Goal: Information Seeking & Learning: Find contact information

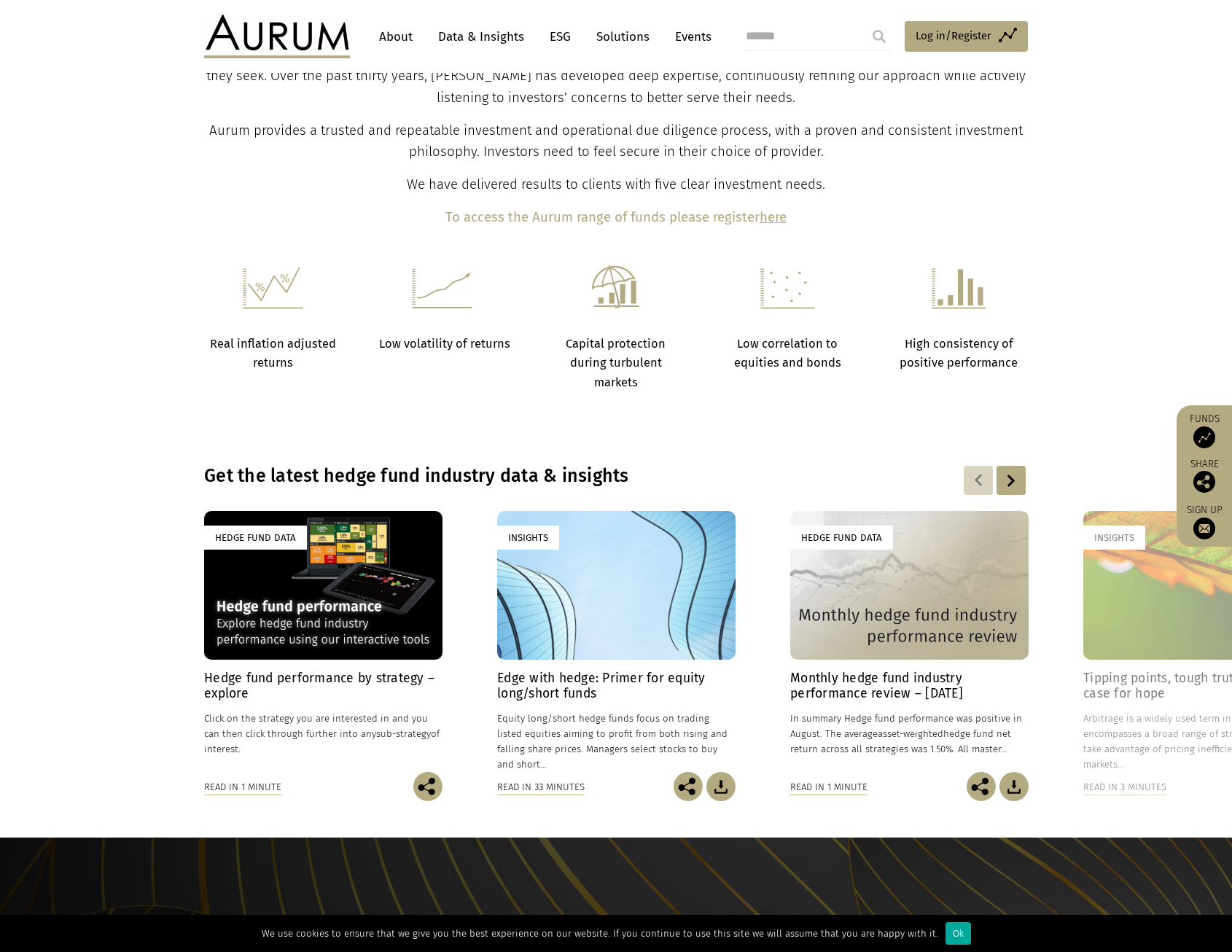
scroll to position [534, 0]
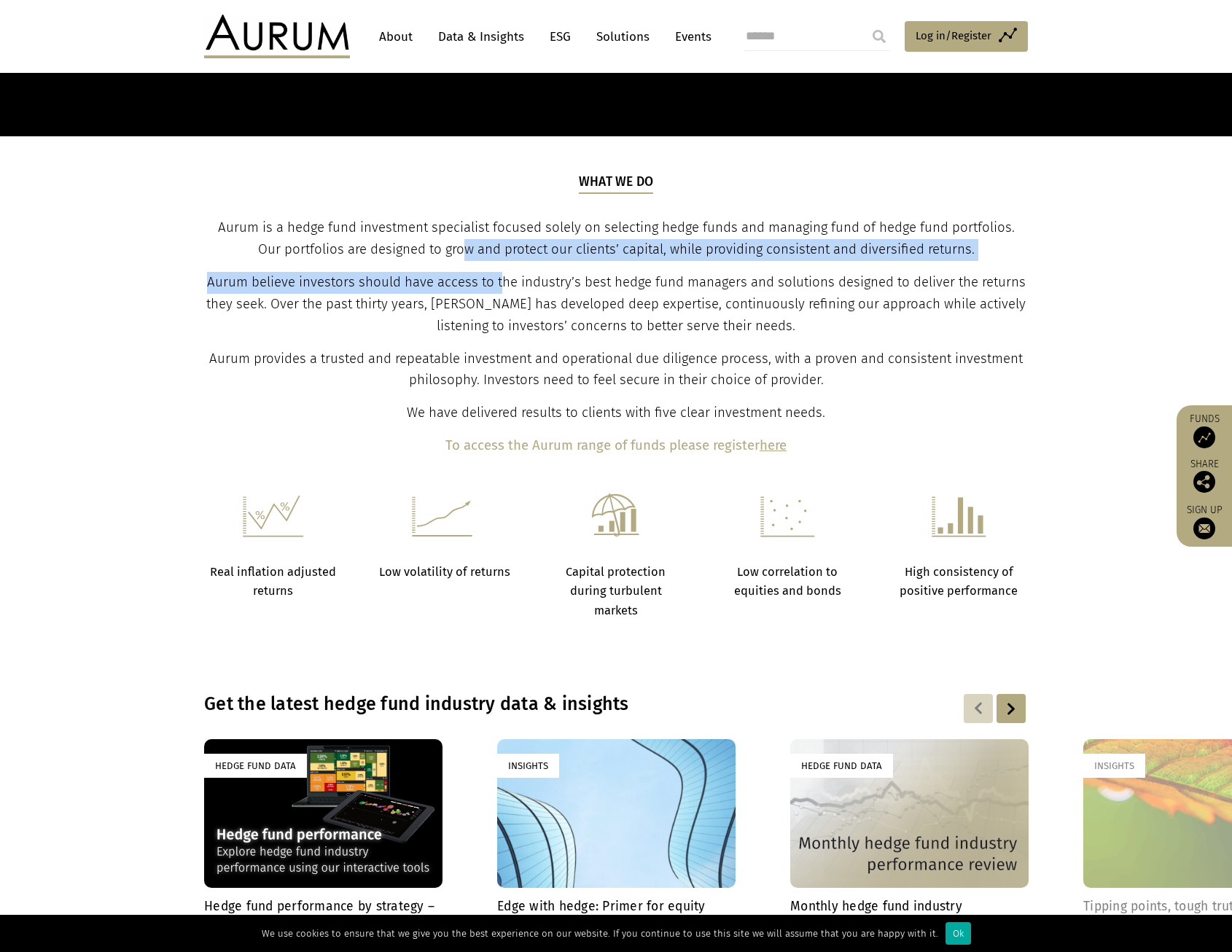
drag, startPoint x: 450, startPoint y: 252, endPoint x: 505, endPoint y: 289, distance: 66.3
click at [505, 289] on div "What we do Aurum is a hedge fund investment specialist focused solely on select…" at bounding box center [617, 315] width 821 height 285
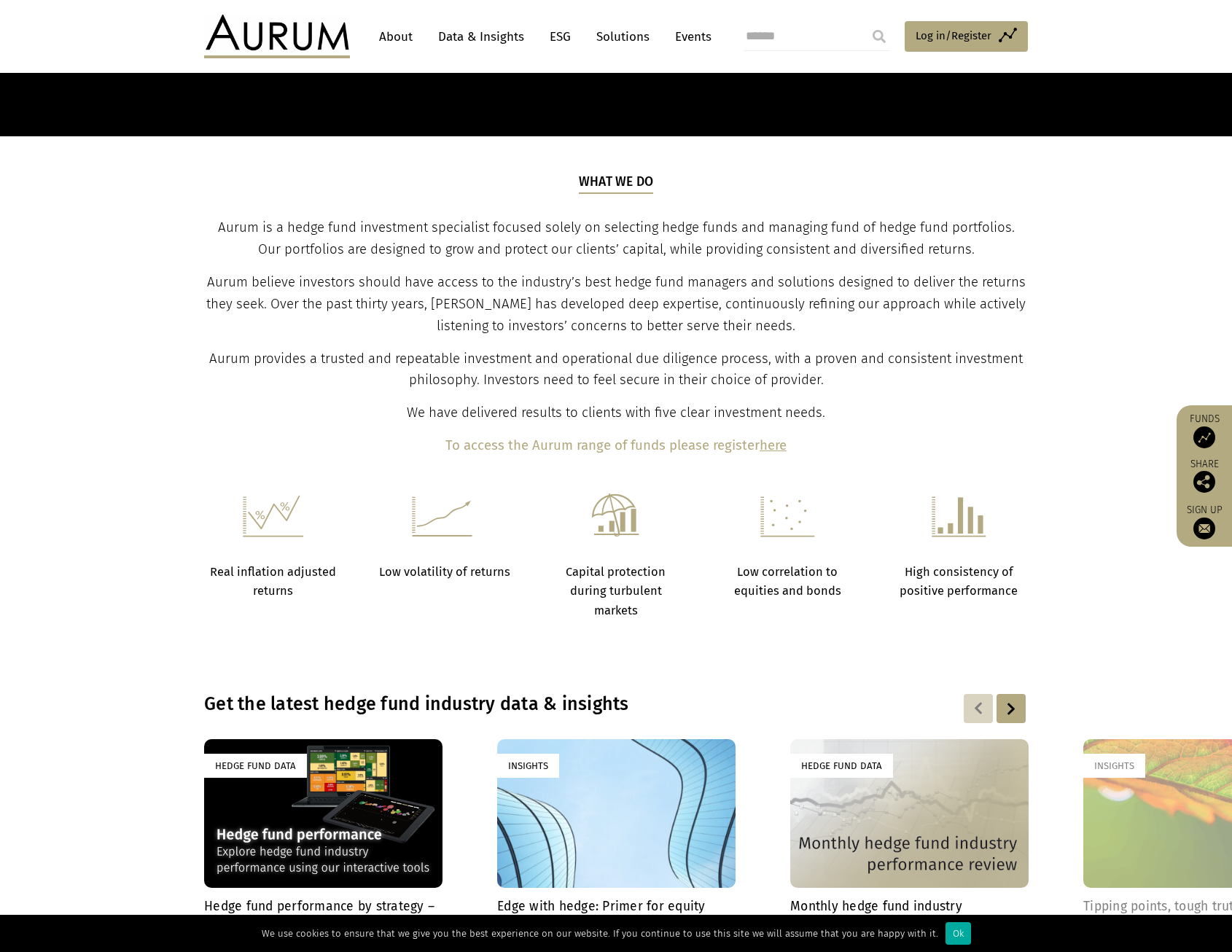
drag, startPoint x: 505, startPoint y: 289, endPoint x: 511, endPoint y: 293, distance: 7.2
click at [506, 290] on span "Aurum believe investors should have access to the industry’s best hedge fund ma…" at bounding box center [616, 304] width 820 height 60
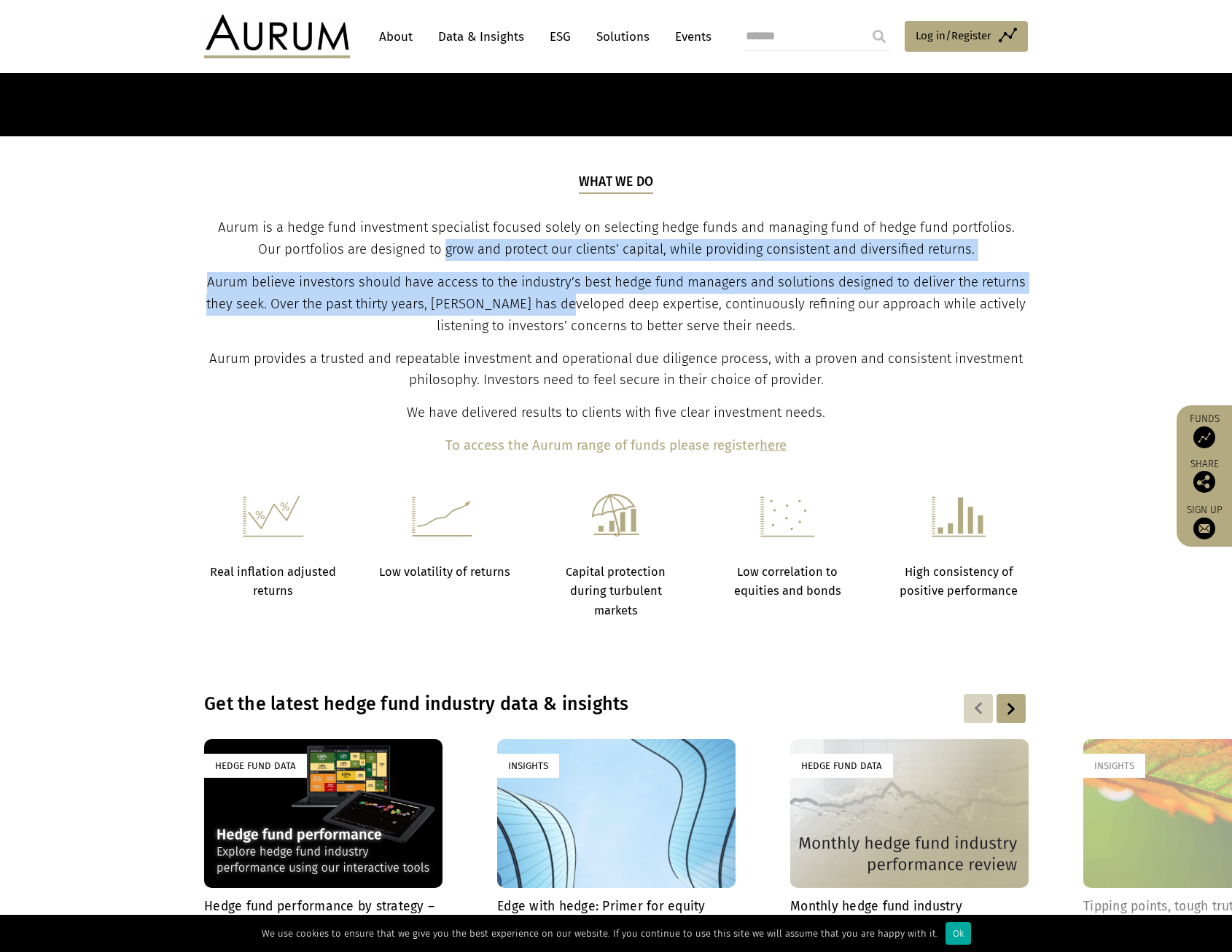
drag, startPoint x: 570, startPoint y: 315, endPoint x: 433, endPoint y: 251, distance: 151.2
click at [433, 251] on div "What we do Aurum is a hedge fund investment specialist focused solely on select…" at bounding box center [617, 315] width 821 height 285
click at [433, 251] on span "Aurum is a hedge fund investment specialist focused solely on selecting hedge f…" at bounding box center [616, 239] width 797 height 38
drag, startPoint x: 433, startPoint y: 251, endPoint x: 505, endPoint y: 315, distance: 96.3
click at [505, 315] on div "What we do Aurum is a hedge fund investment specialist focused solely on select…" at bounding box center [617, 315] width 821 height 285
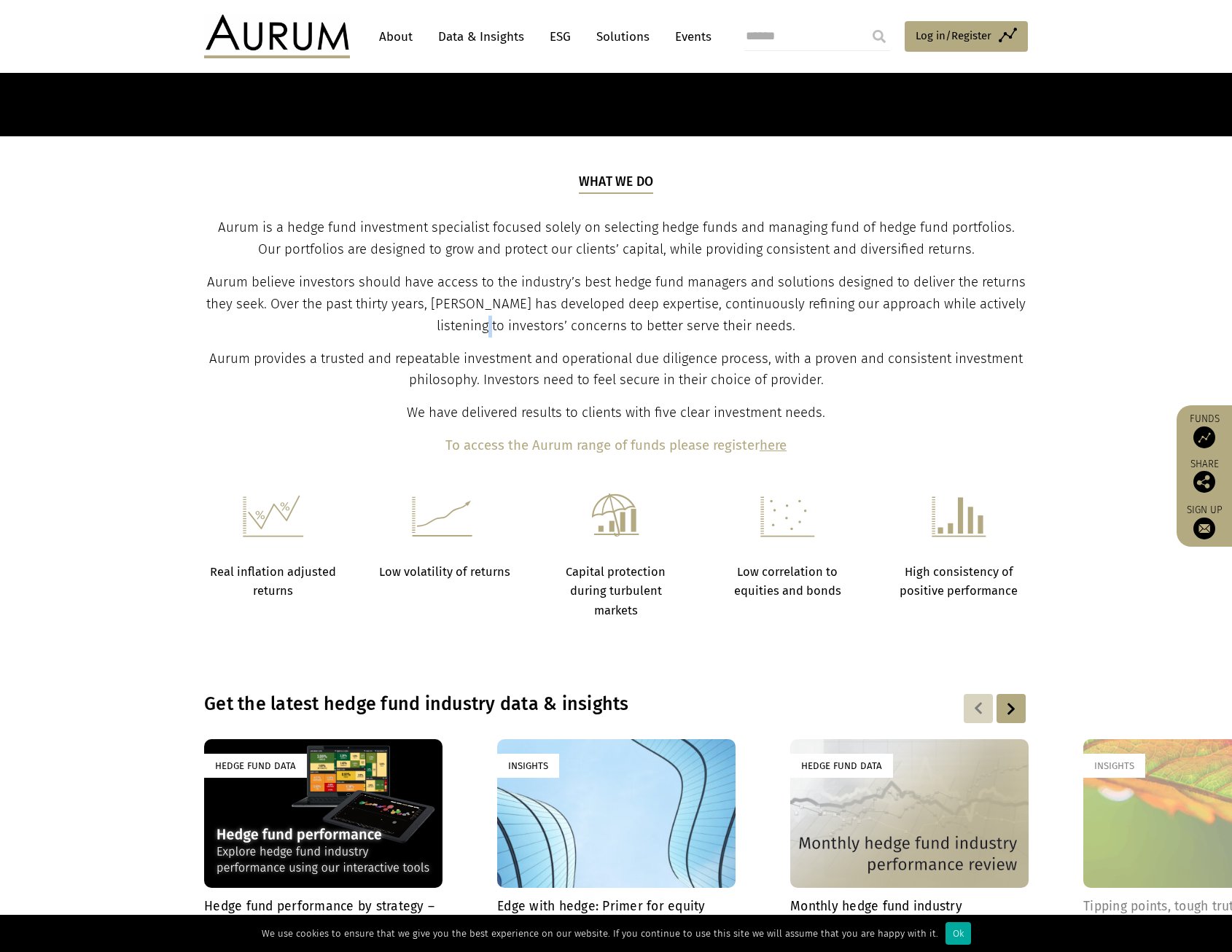
drag, startPoint x: 505, startPoint y: 315, endPoint x: 514, endPoint y: 324, distance: 12.7
click at [514, 324] on p "Aurum believe investors should have access to the industry’s best hedge fund ma…" at bounding box center [617, 305] width 821 height 66
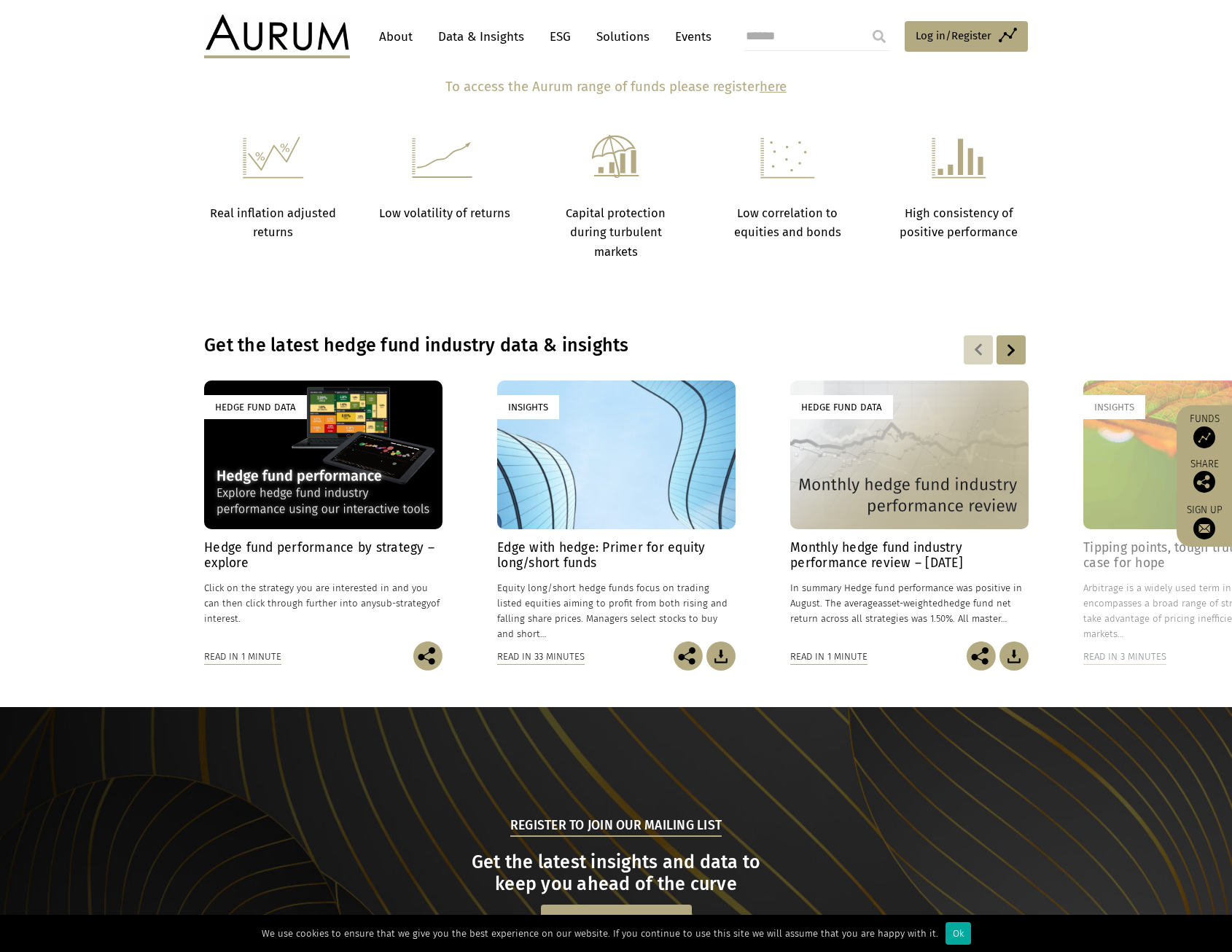
scroll to position [1191, 0]
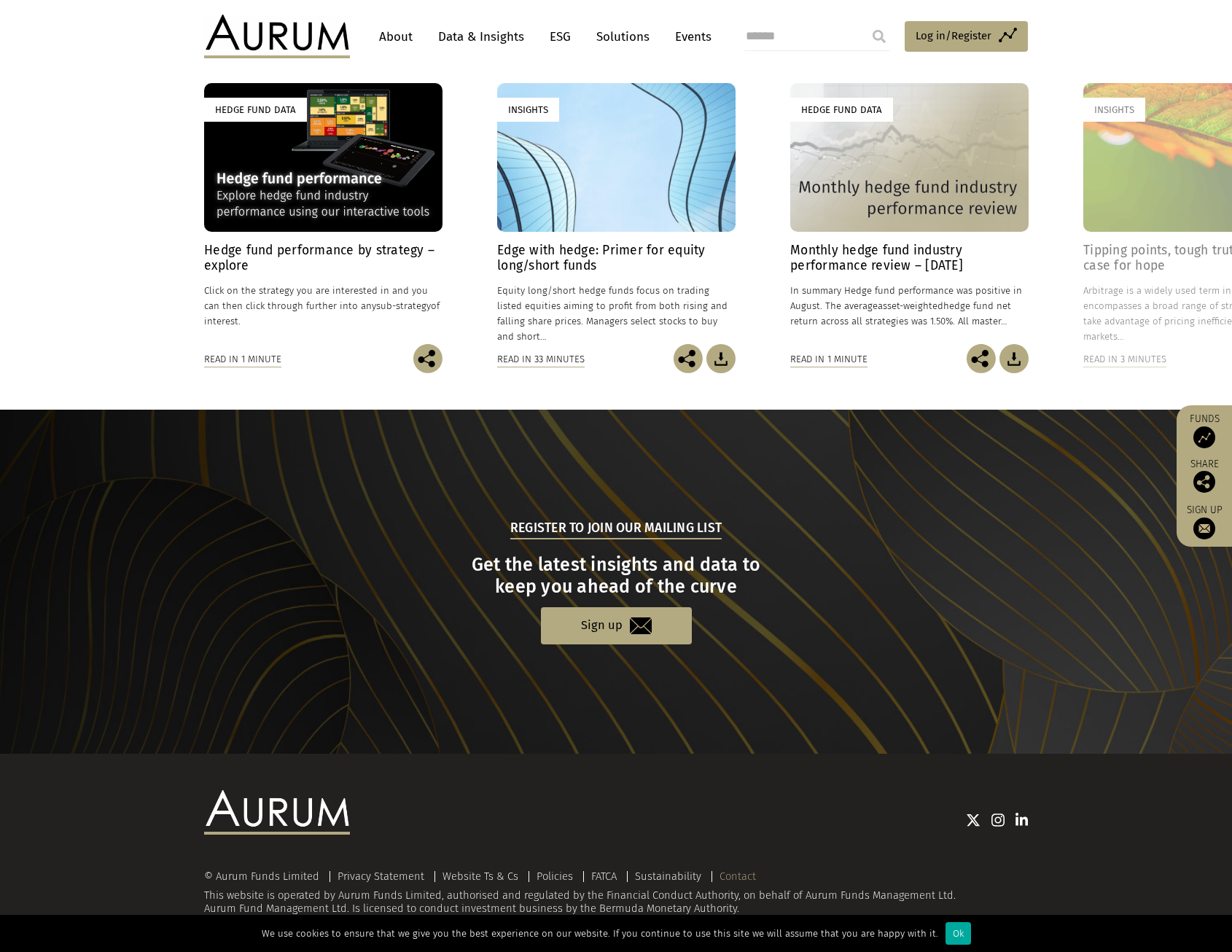
click at [725, 874] on link "Contact" at bounding box center [738, 877] width 36 height 13
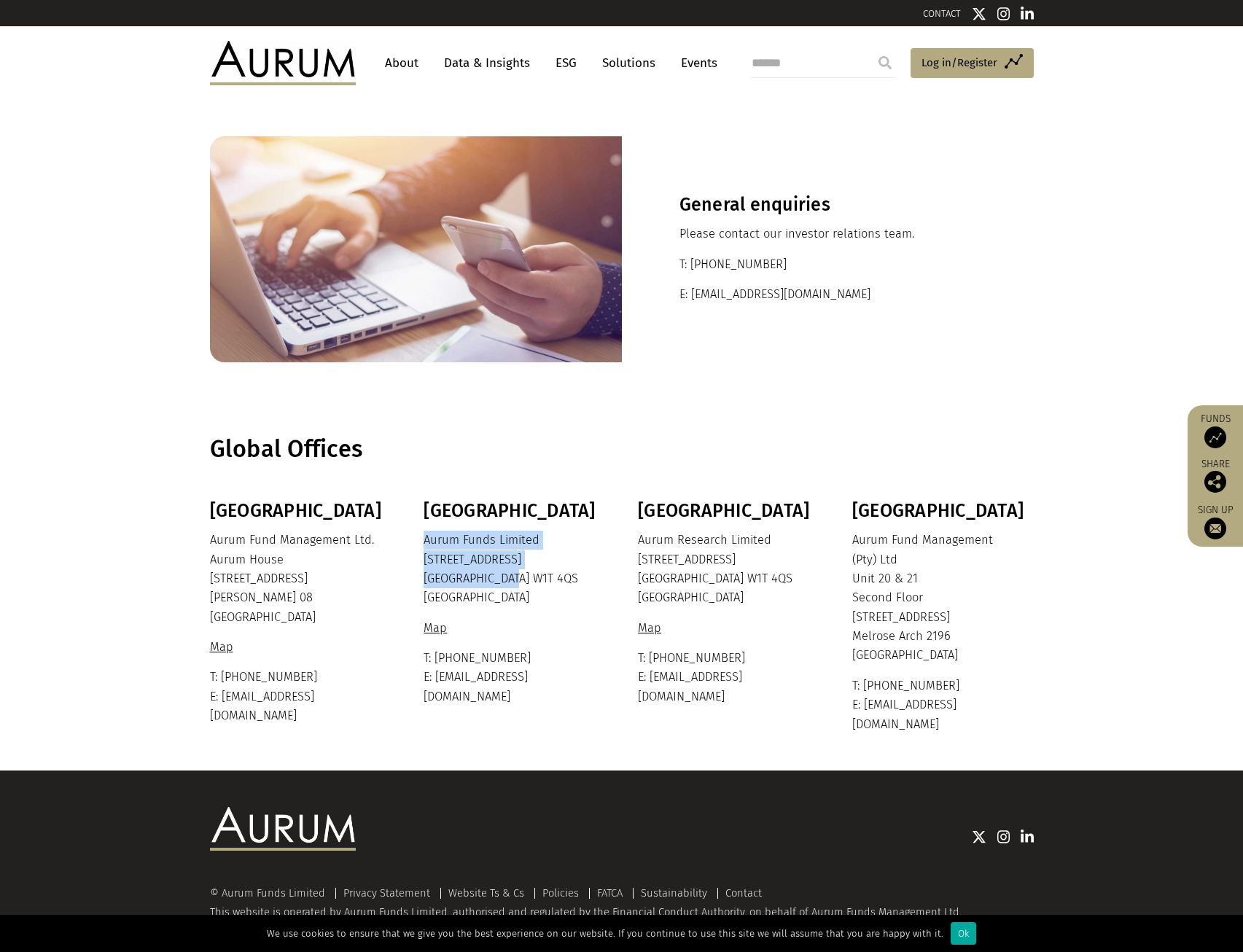
drag, startPoint x: 555, startPoint y: 531, endPoint x: 558, endPoint y: 585, distance: 54.1
click at [558, 585] on p "Aurum Funds Limited [STREET_ADDRESS]" at bounding box center [512, 569] width 178 height 77
drag, startPoint x: 554, startPoint y: 601, endPoint x: 553, endPoint y: 538, distance: 63.0
click at [553, 538] on p "Aurum Funds Limited [STREET_ADDRESS]" at bounding box center [512, 569] width 178 height 77
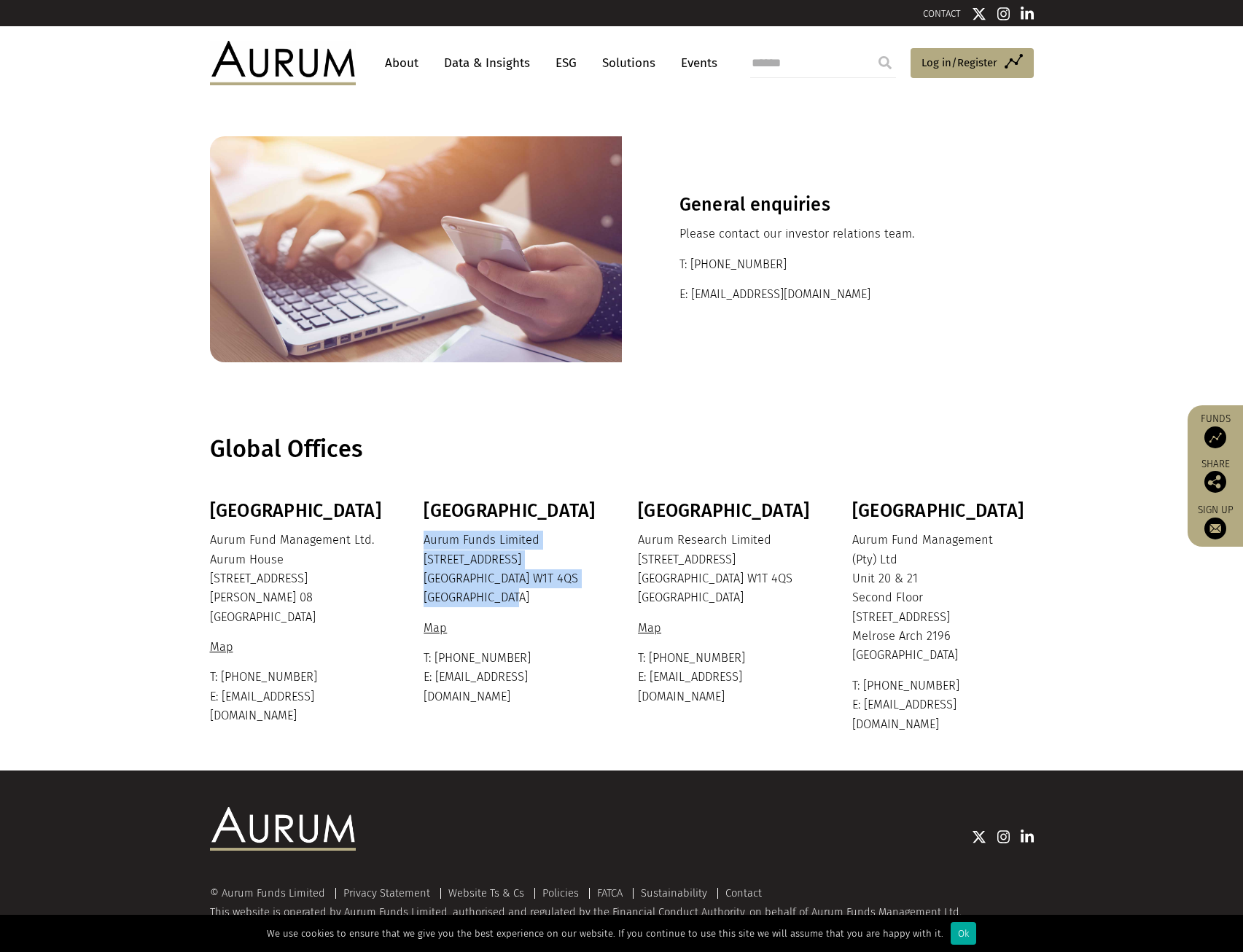
click at [553, 538] on p "Aurum Funds Limited [STREET_ADDRESS]" at bounding box center [512, 569] width 178 height 77
drag, startPoint x: 552, startPoint y: 536, endPoint x: 564, endPoint y: 602, distance: 67.1
click at [564, 602] on p "Aurum Funds Limited [STREET_ADDRESS]" at bounding box center [512, 569] width 178 height 77
drag, startPoint x: 568, startPoint y: 550, endPoint x: 565, endPoint y: 512, distance: 38.1
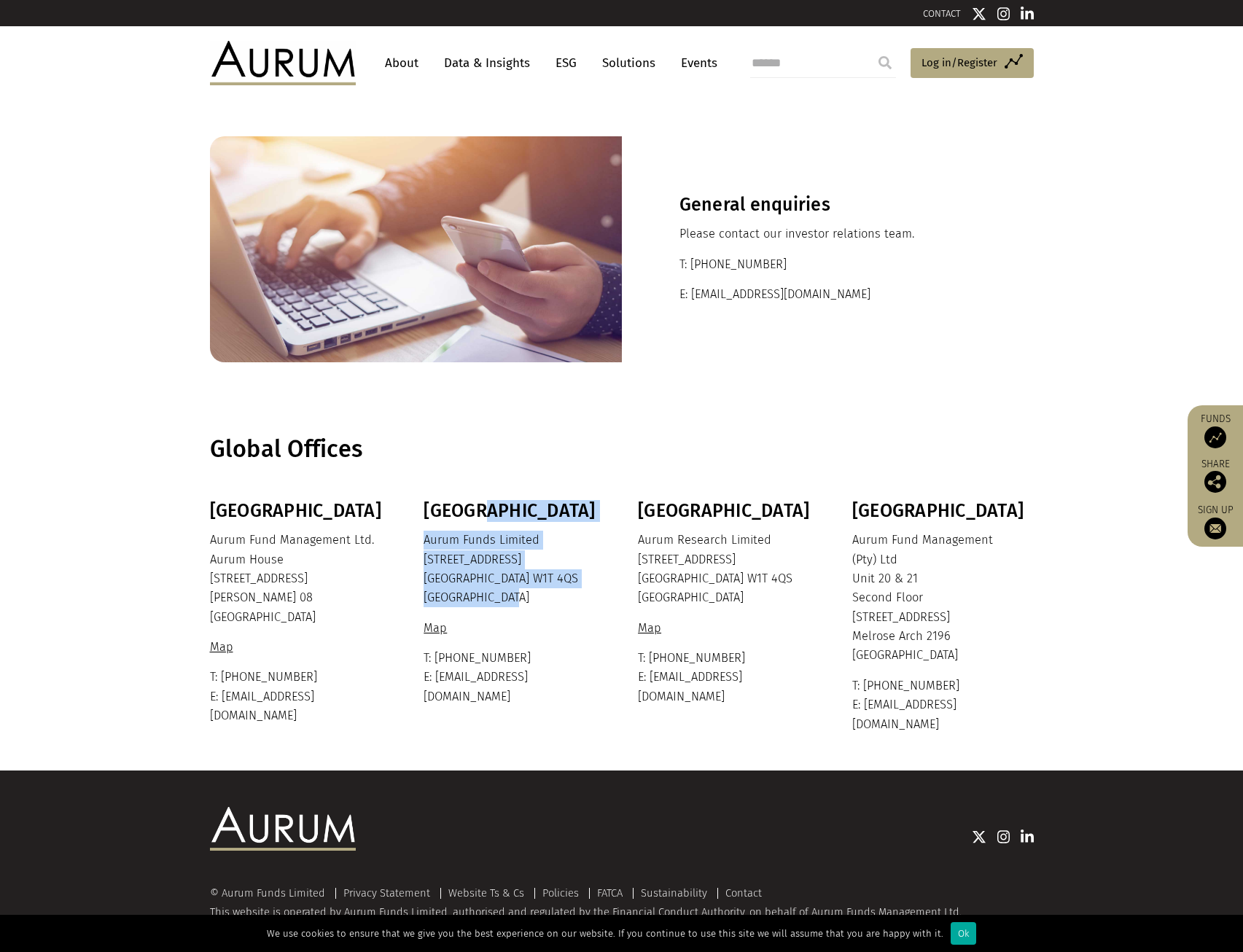
click at [565, 512] on div "London Aurum Funds Limited [STREET_ADDRESS] Map T: [PHONE_NUMBER] E: [EMAIL_ADD…" at bounding box center [512, 604] width 178 height 208
click at [565, 512] on h3 "[GEOGRAPHIC_DATA]" at bounding box center [512, 510] width 178 height 22
drag, startPoint x: 564, startPoint y: 506, endPoint x: 587, endPoint y: 591, distance: 88.1
click at [587, 591] on div "London Aurum Funds Limited [STREET_ADDRESS] Map T: [PHONE_NUMBER] E: [EMAIL_ADD…" at bounding box center [512, 604] width 178 height 208
click at [587, 591] on p "Aurum Funds Limited [STREET_ADDRESS]" at bounding box center [512, 569] width 178 height 77
